Goal: Find contact information

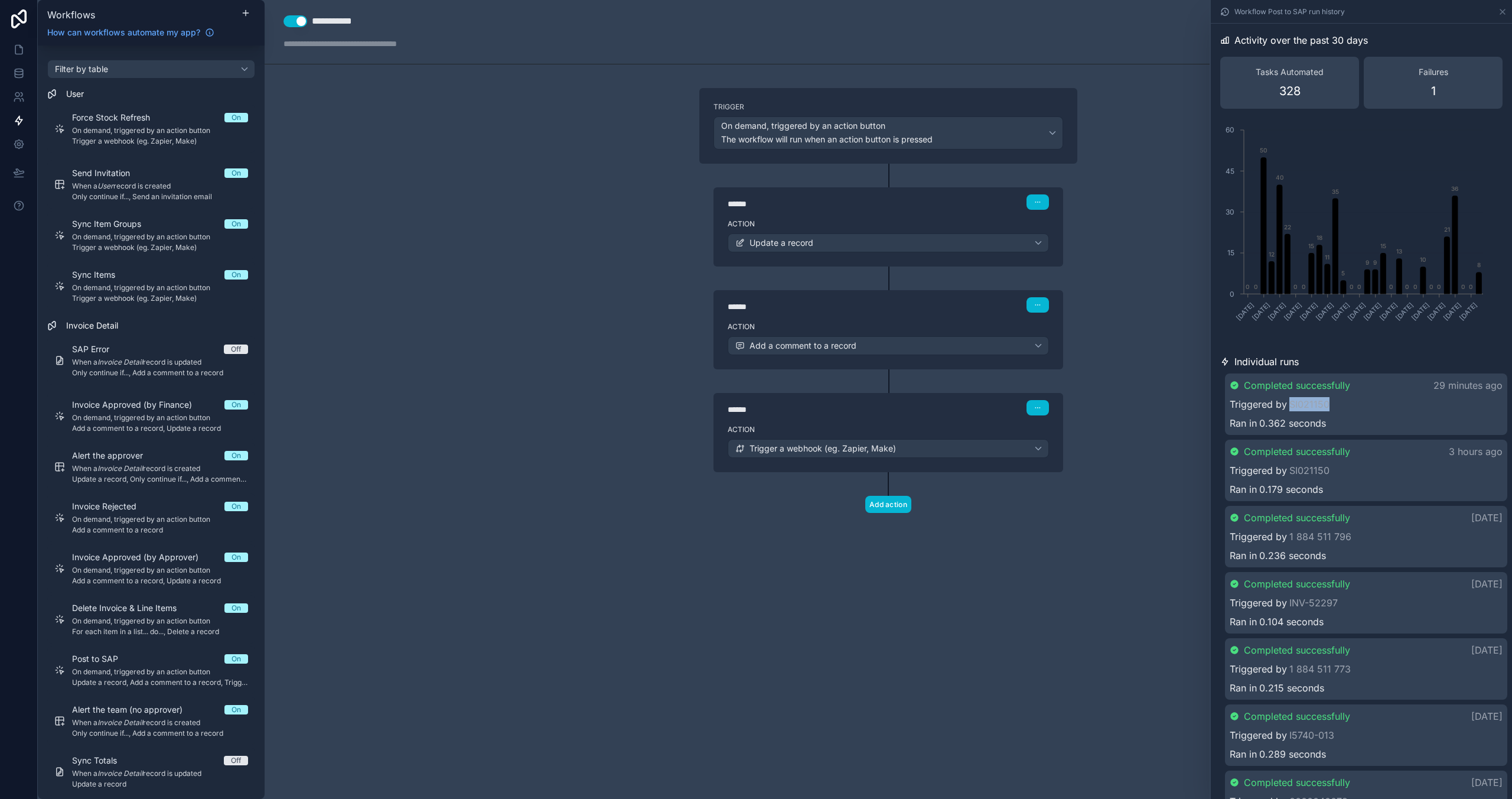
scroll to position [315, 0]
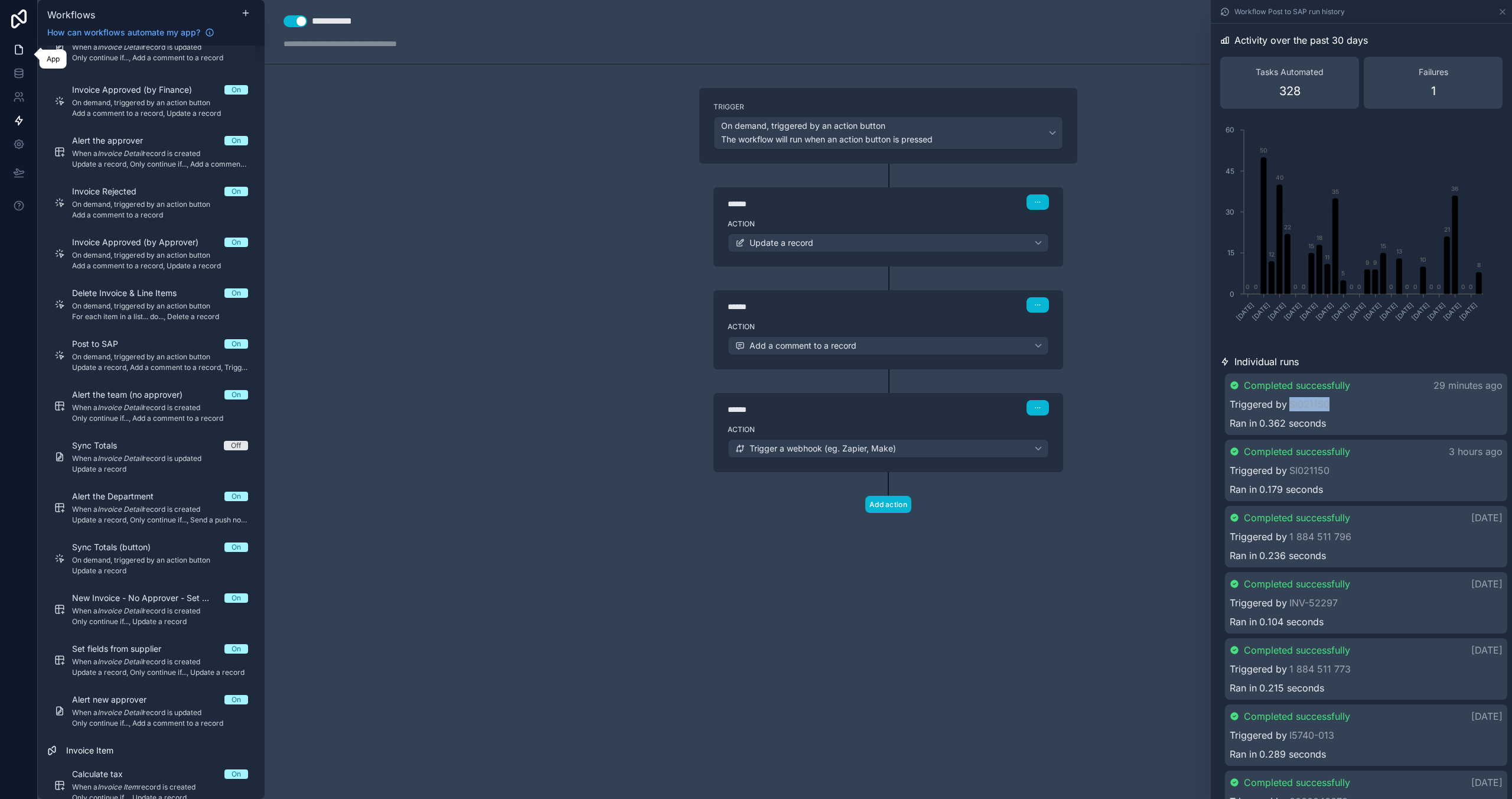
click at [19, 48] on icon at bounding box center [18, 49] width 12 height 12
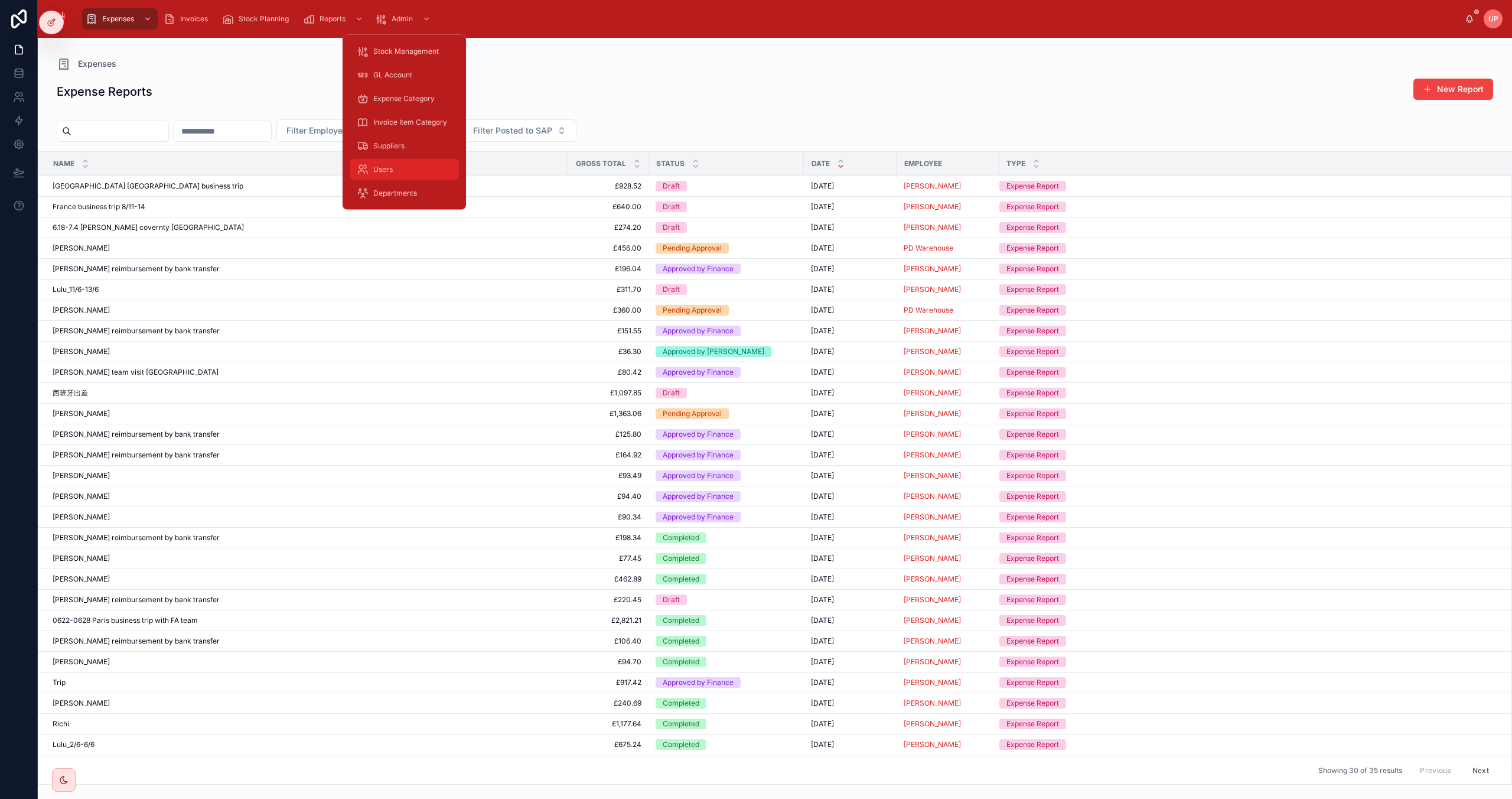
click at [394, 166] on div "Users" at bounding box center [404, 169] width 95 height 19
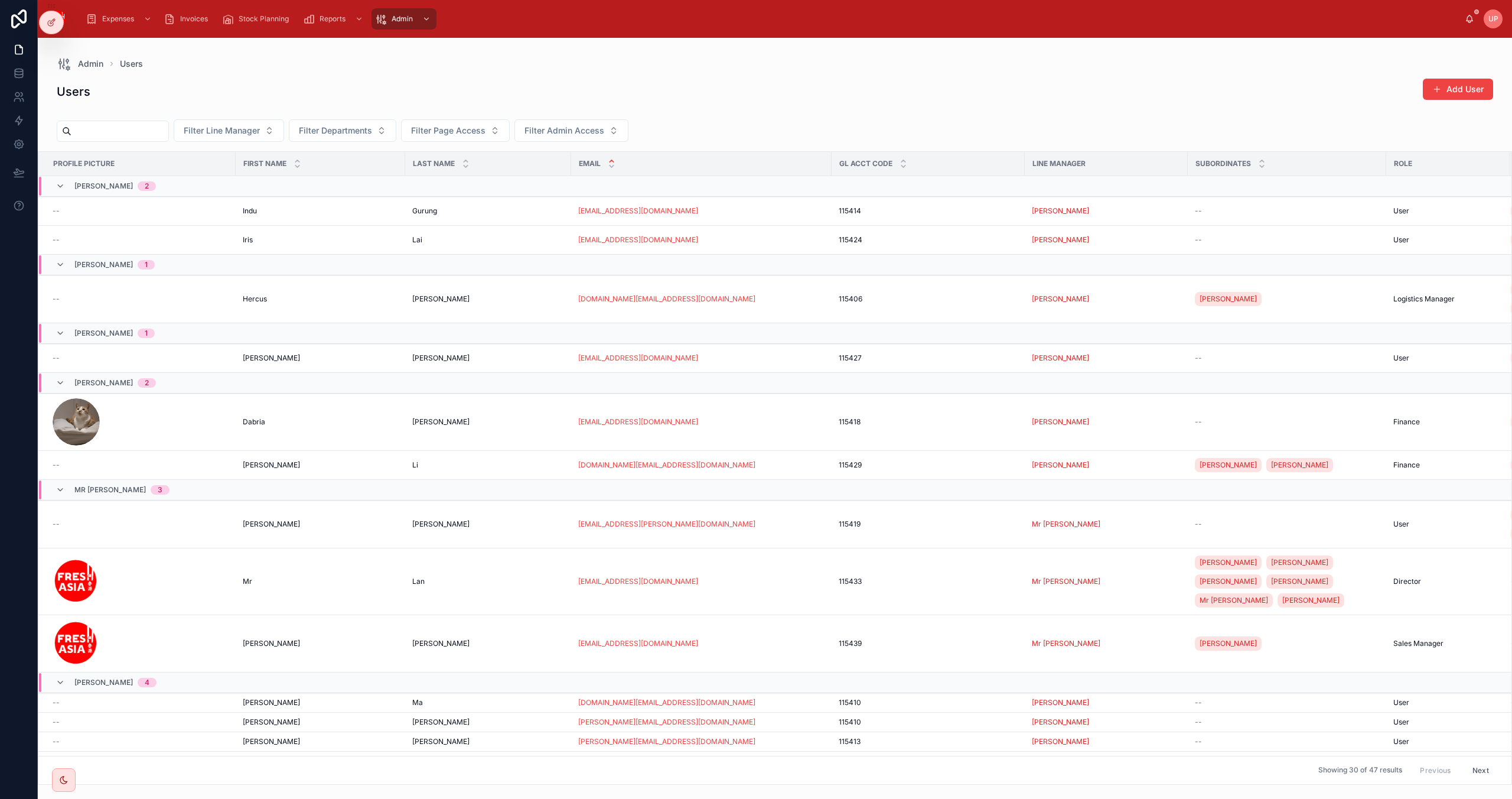
click at [141, 129] on input "text" at bounding box center [119, 131] width 97 height 16
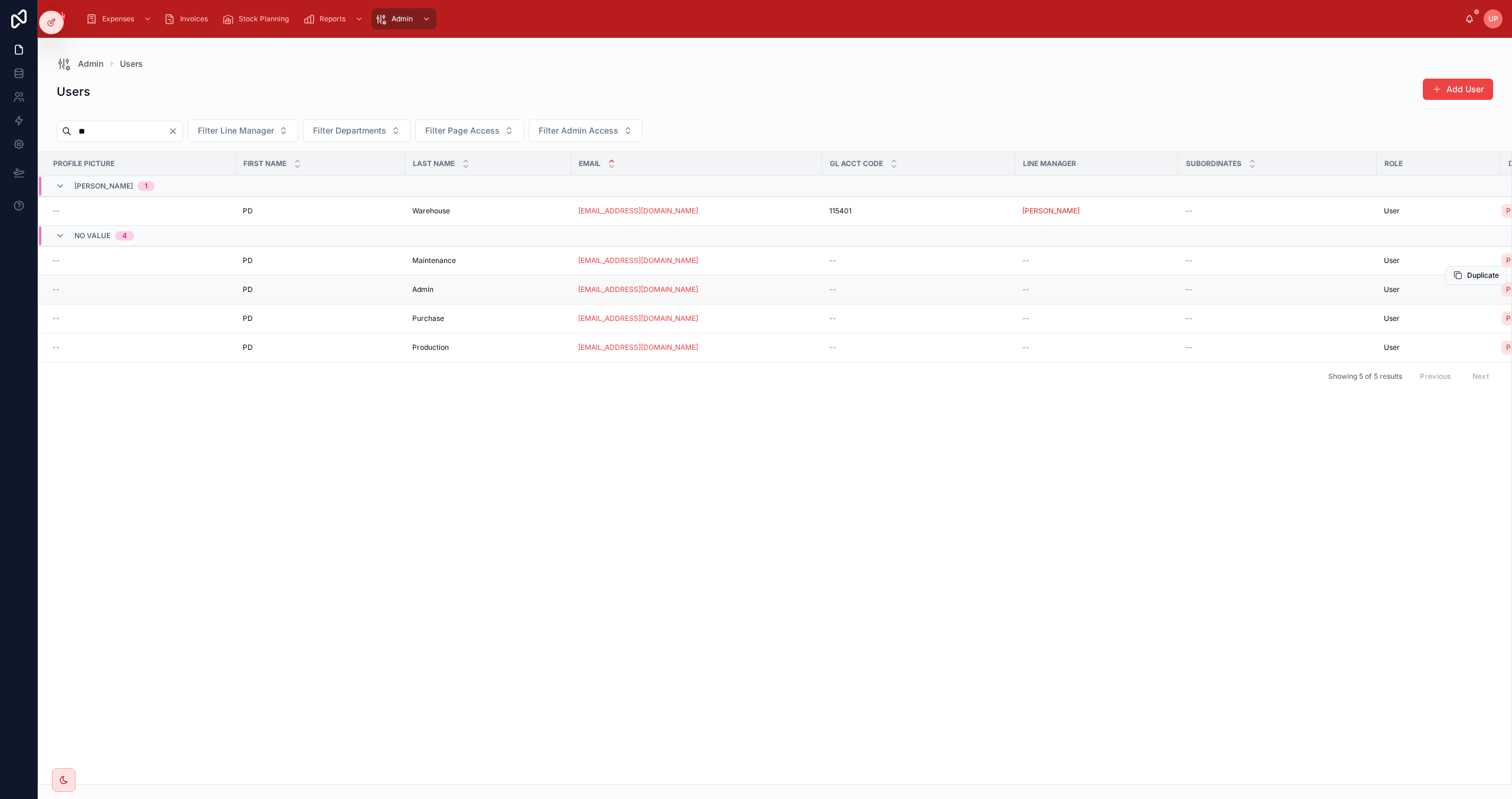
type input "**"
click at [644, 290] on link "[EMAIL_ADDRESS][DOMAIN_NAME]" at bounding box center [638, 289] width 120 height 9
